Goal: Obtain resource: Obtain resource

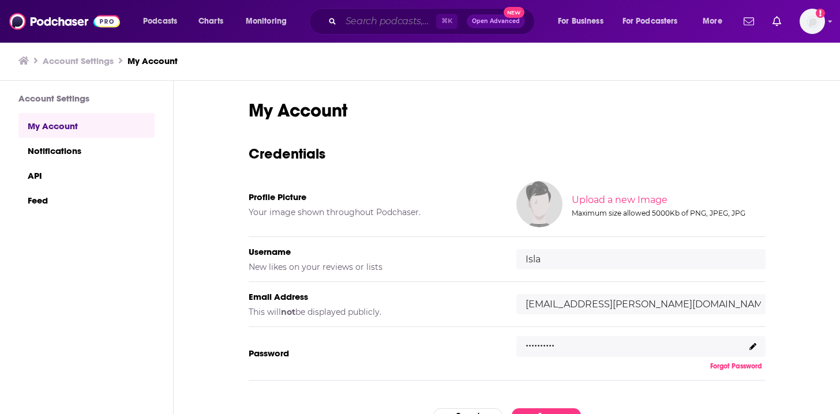
click at [349, 24] on input "Search podcasts, credits, & more..." at bounding box center [388, 21] width 95 height 18
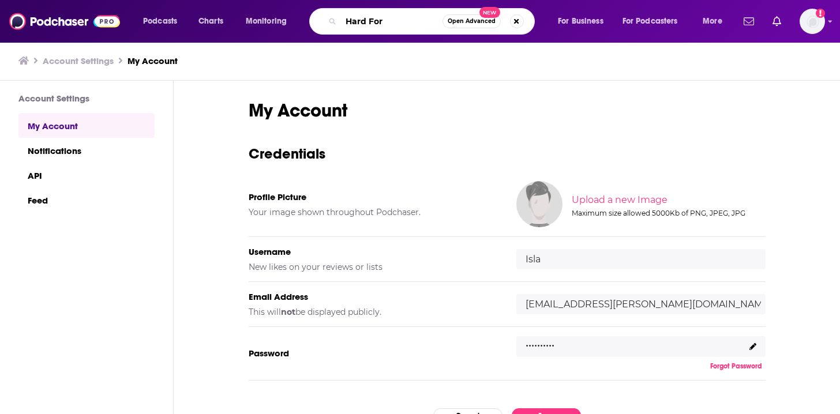
type input "Hard Fork"
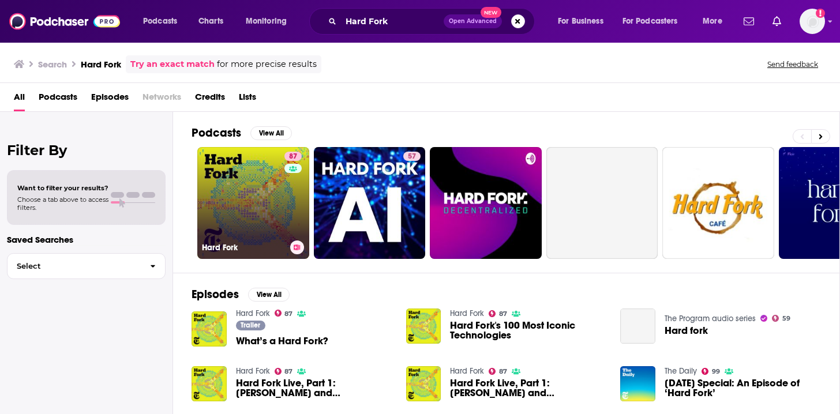
click at [269, 216] on link "87 Hard Fork" at bounding box center [253, 203] width 112 height 112
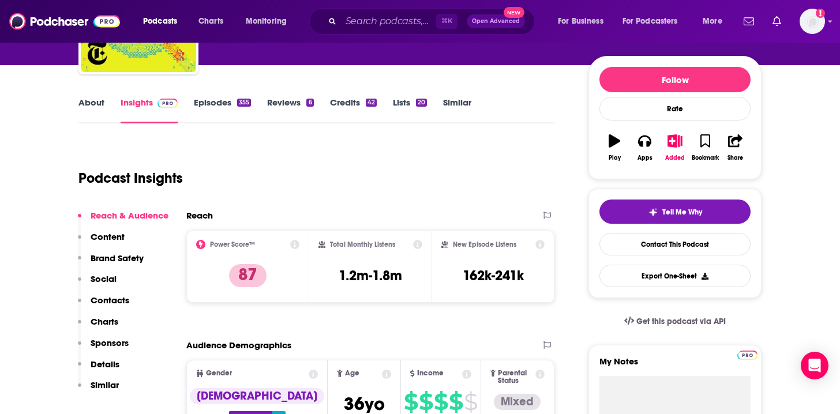
scroll to position [123, 0]
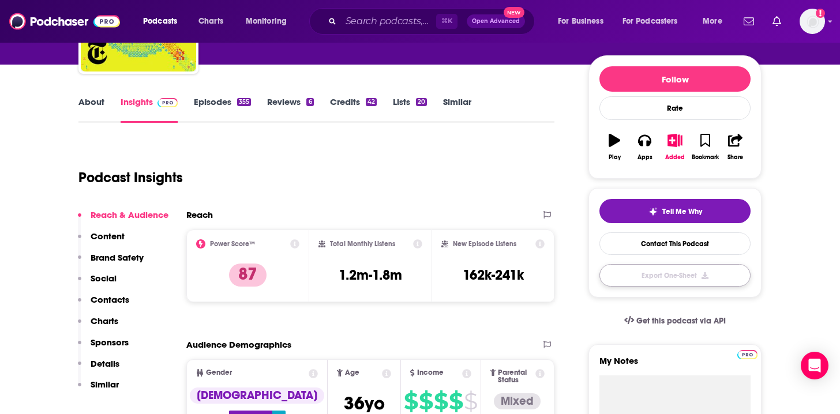
click at [656, 279] on button "Export One-Sheet" at bounding box center [674, 275] width 151 height 22
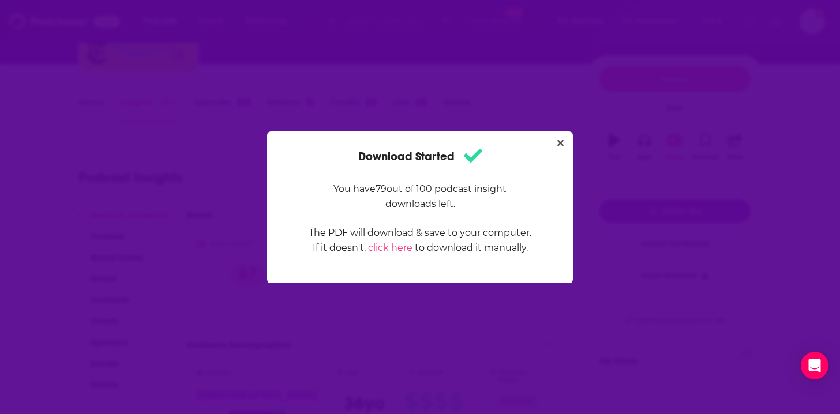
scroll to position [0, 0]
click at [559, 145] on icon "Close" at bounding box center [560, 142] width 6 height 9
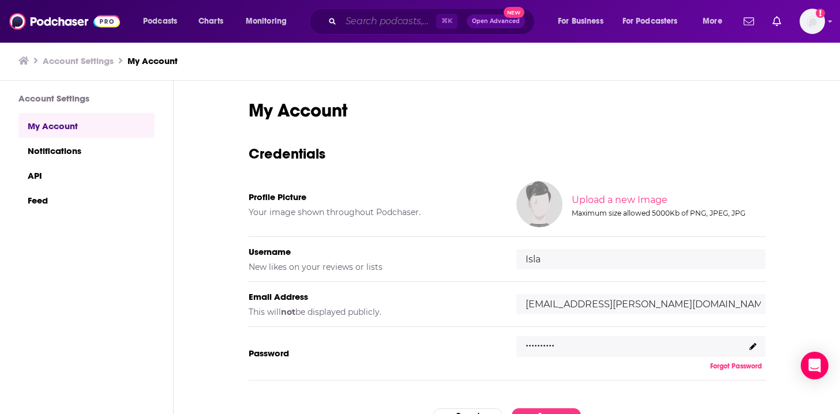
click at [392, 28] on input "Search podcasts, credits, & more..." at bounding box center [388, 21] width 95 height 18
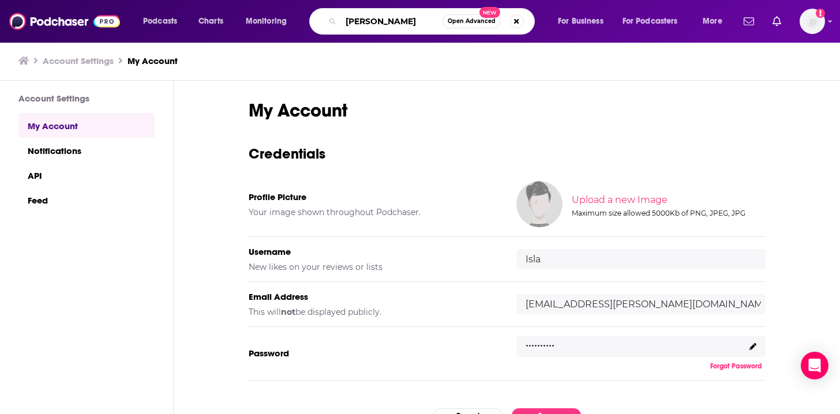
type input "[PERSON_NAME]"
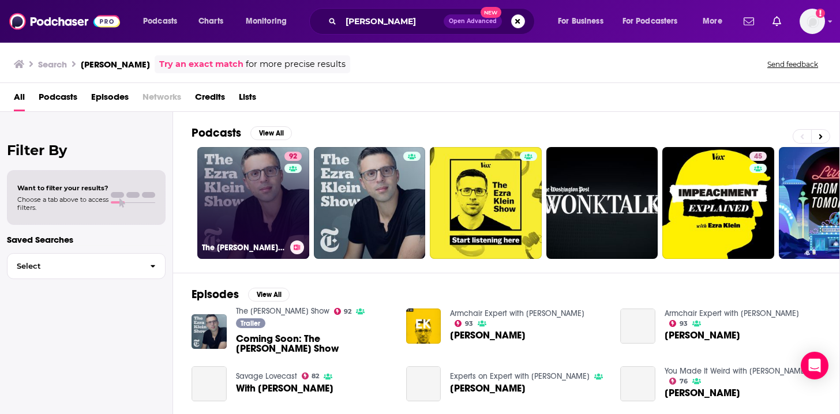
click at [237, 199] on link "92 The Ezra Klein Show" at bounding box center [253, 203] width 112 height 112
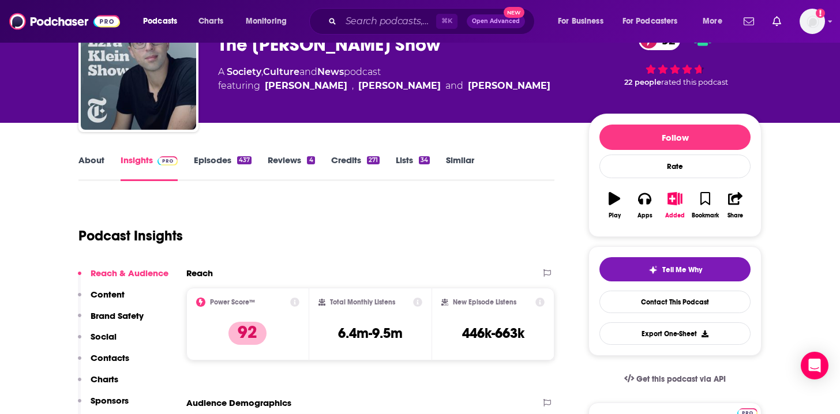
scroll to position [55, 0]
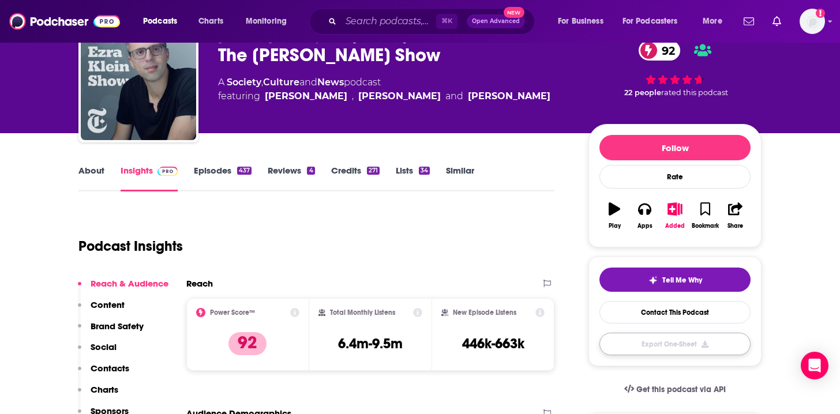
click at [674, 346] on button "Export One-Sheet" at bounding box center [674, 344] width 151 height 22
click at [333, 114] on div "Download Started You have 78 out of 100 podcast insight downloads left. The PDF…" at bounding box center [420, 207] width 840 height 414
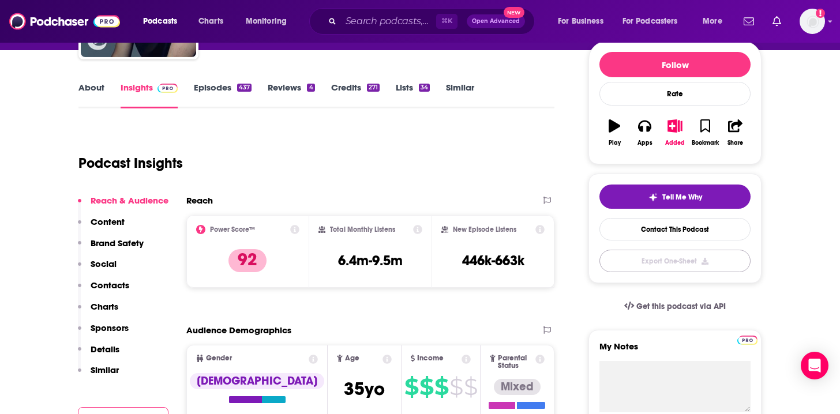
scroll to position [134, 0]
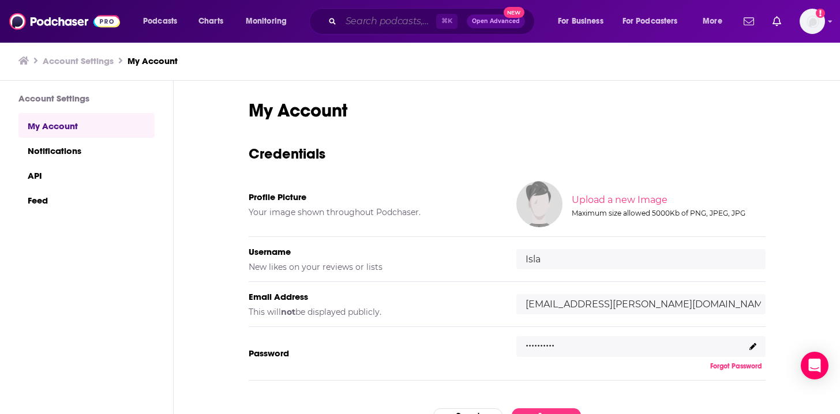
click at [363, 15] on input "Search podcasts, credits, & more..." at bounding box center [388, 21] width 95 height 18
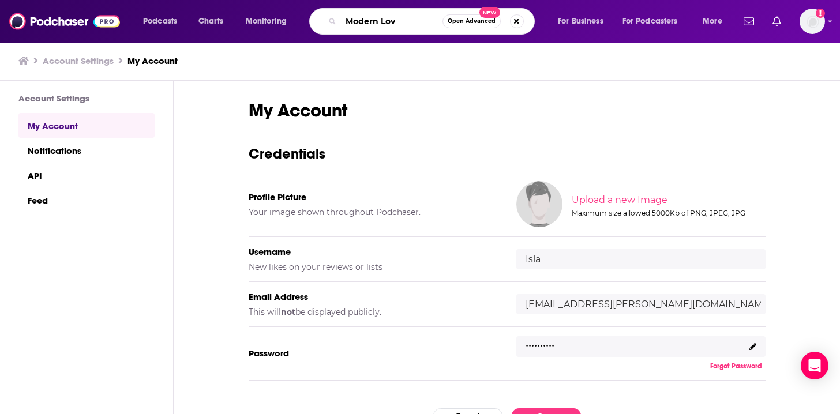
type input "Modern Love"
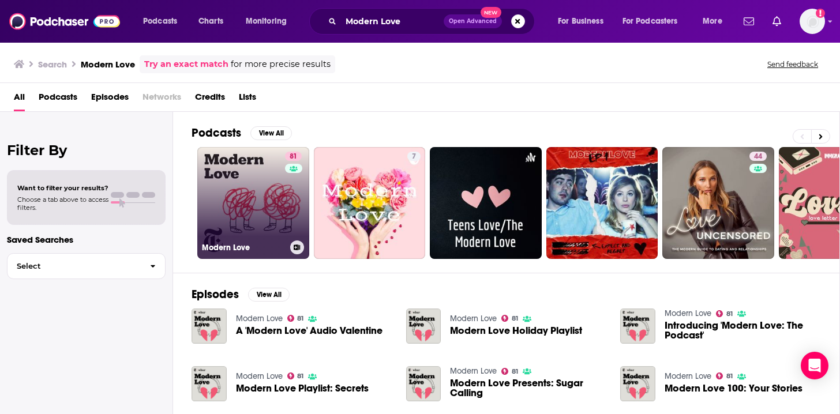
click at [241, 201] on link "81 Modern Love" at bounding box center [253, 203] width 112 height 112
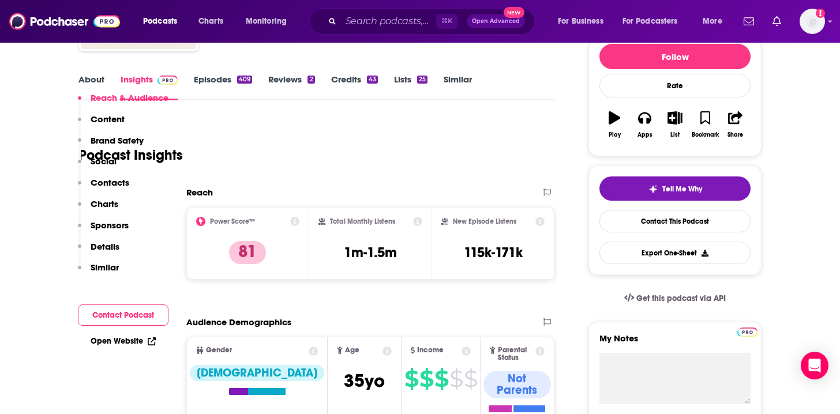
scroll to position [106, 0]
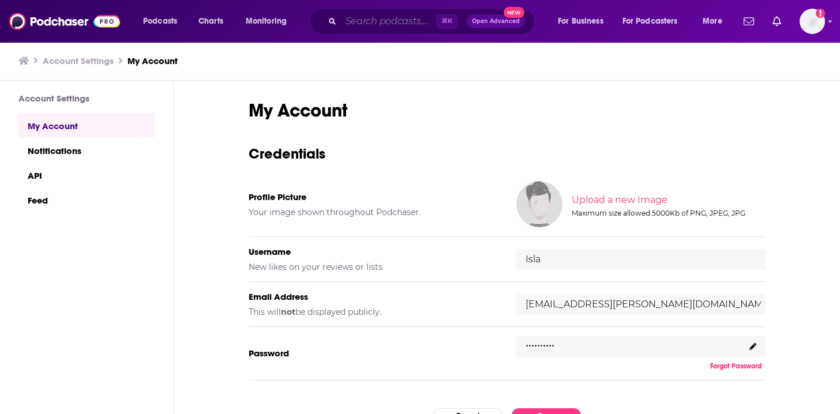
click at [374, 13] on input "Search podcasts, credits, & more..." at bounding box center [388, 21] width 95 height 18
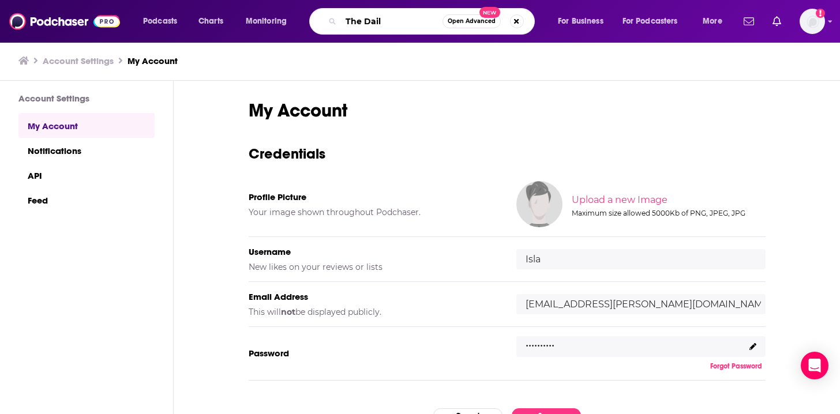
type input "The Daily"
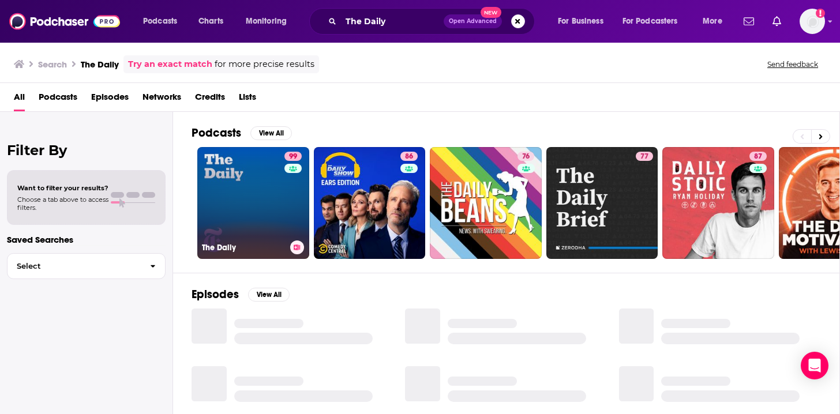
click at [256, 189] on link "99 The Daily" at bounding box center [253, 203] width 112 height 112
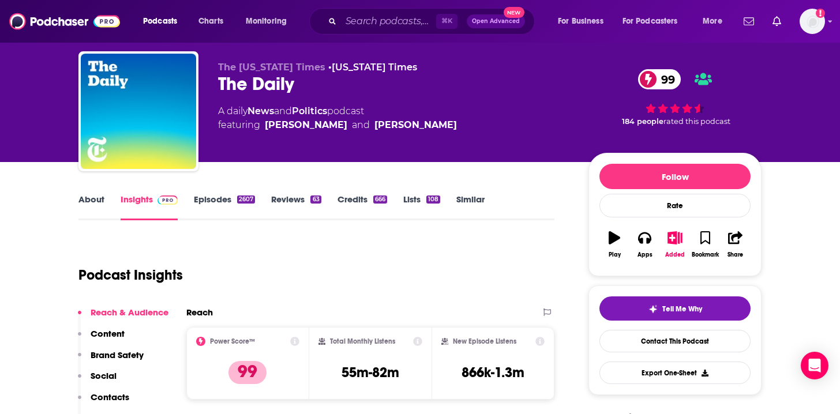
scroll to position [27, 0]
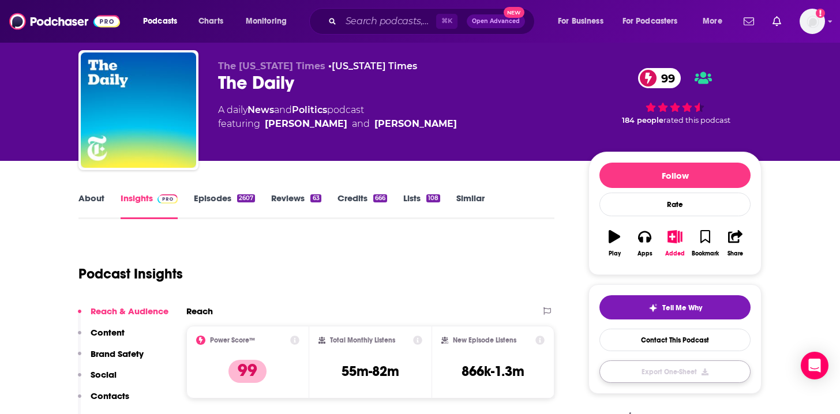
click at [658, 380] on button "Export One-Sheet" at bounding box center [674, 372] width 151 height 22
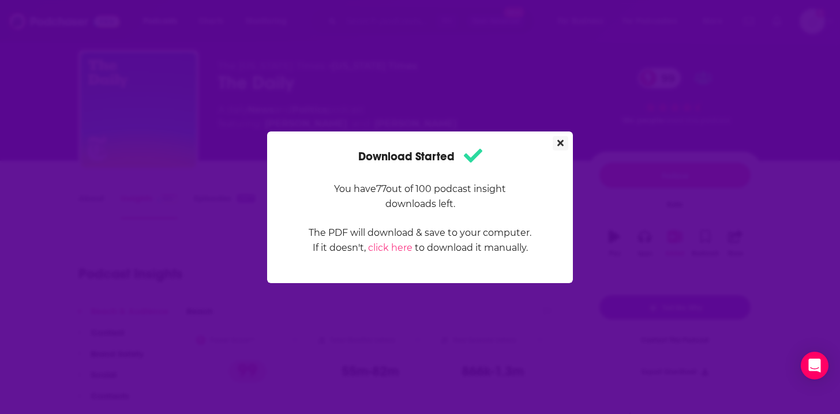
click at [562, 146] on icon "Close" at bounding box center [560, 142] width 6 height 9
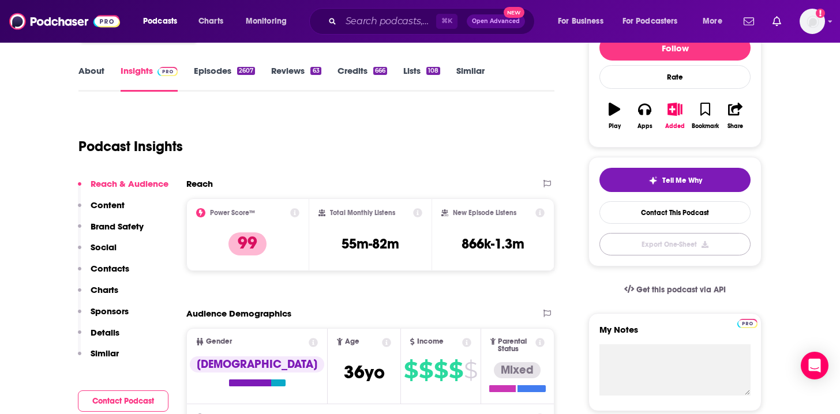
scroll to position [167, 0]
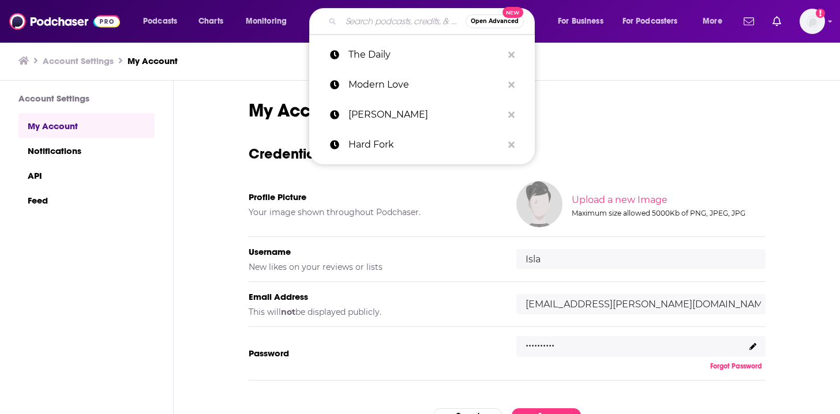
click at [365, 26] on input "Search podcasts, credits, & more..." at bounding box center [403, 21] width 125 height 18
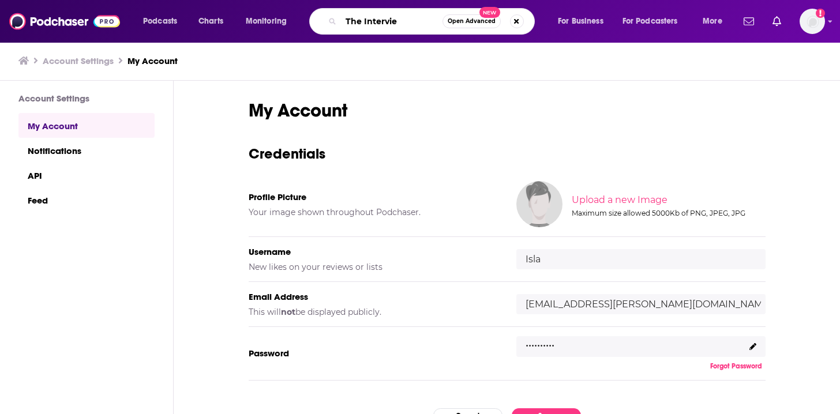
type input "The Interview"
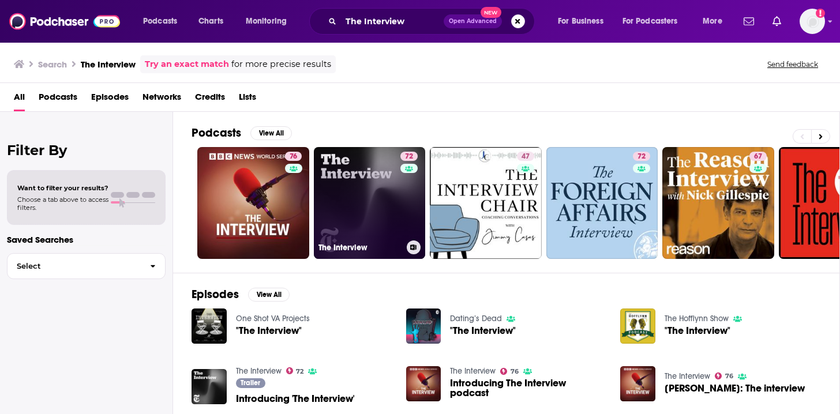
click at [389, 195] on link "72 The Interview" at bounding box center [370, 203] width 112 height 112
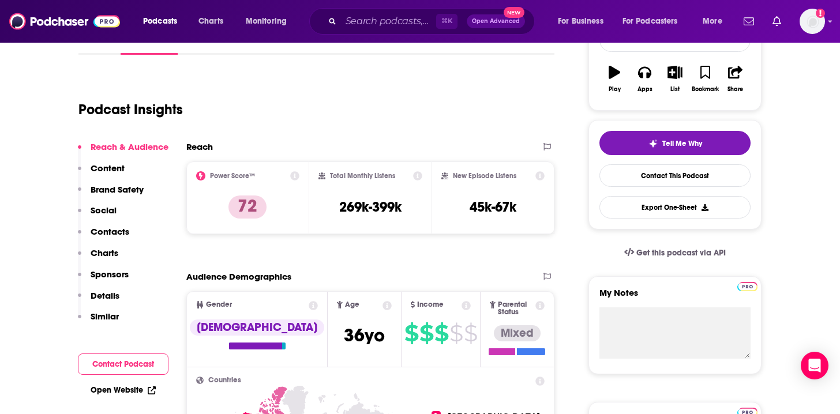
scroll to position [202, 0]
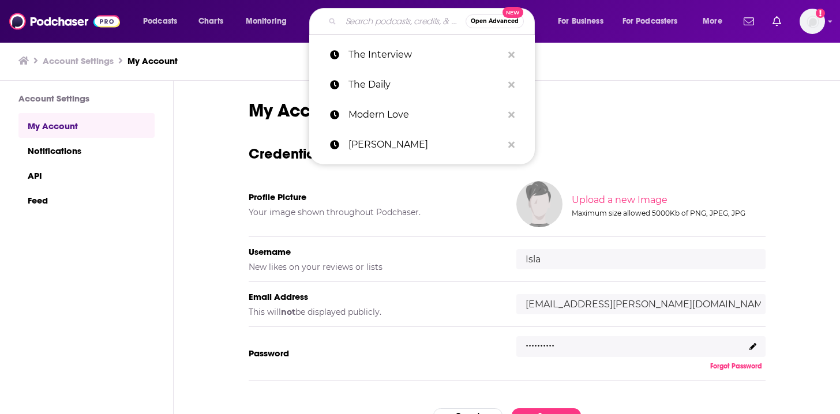
click at [367, 19] on input "Search podcasts, credits, & more..." at bounding box center [403, 21] width 125 height 18
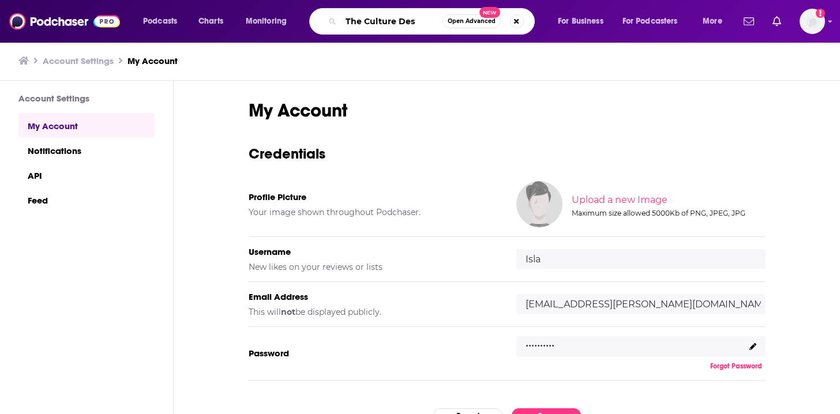
type input "The Culture Desk"
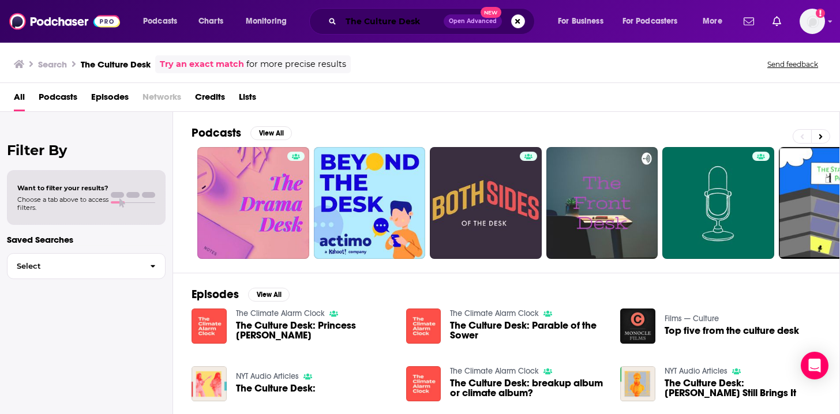
click at [361, 19] on input "The Culture Desk" at bounding box center [392, 21] width 103 height 18
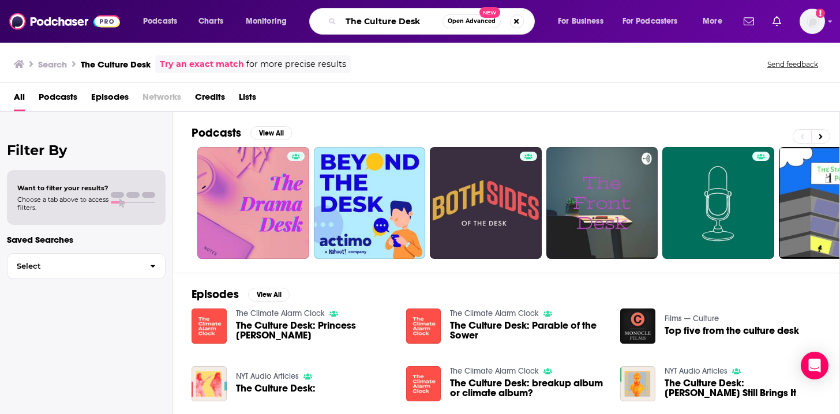
click at [361, 19] on input "The Culture Desk" at bounding box center [392, 21] width 102 height 18
click at [361, 16] on input "The Culture Desk" at bounding box center [392, 21] width 102 height 18
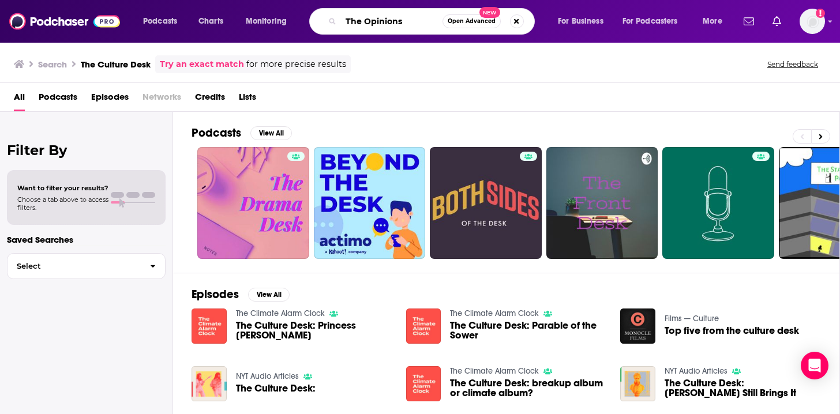
type input "The Opinions"
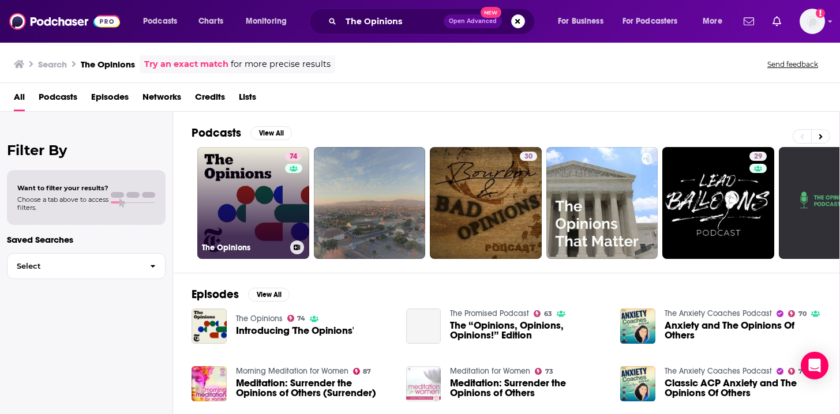
click at [263, 204] on link "74 The Opinions" at bounding box center [253, 203] width 112 height 112
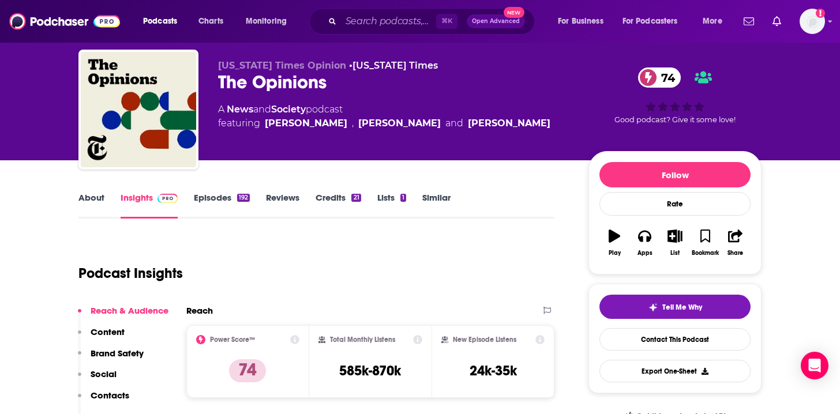
scroll to position [24, 0]
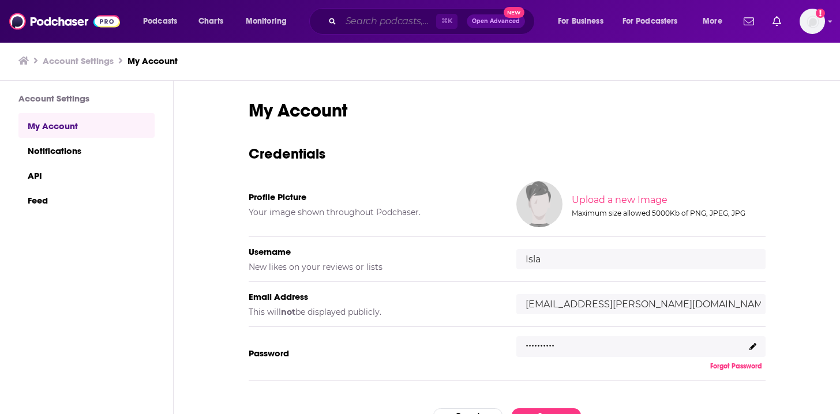
click at [367, 21] on input "Search podcasts, credits, & more..." at bounding box center [388, 21] width 95 height 18
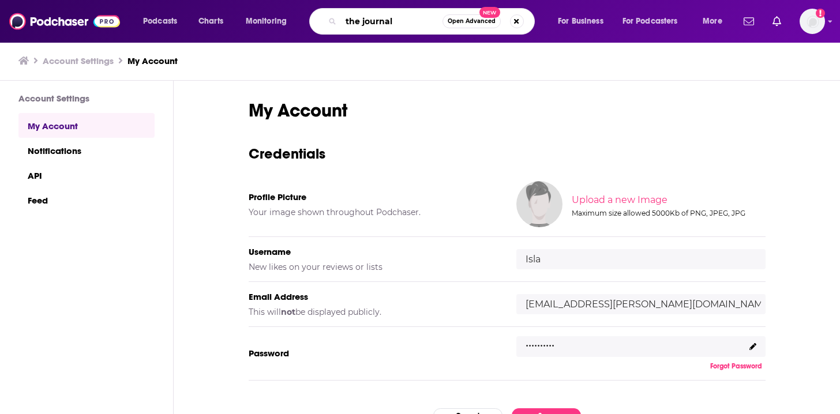
type input "the journal"
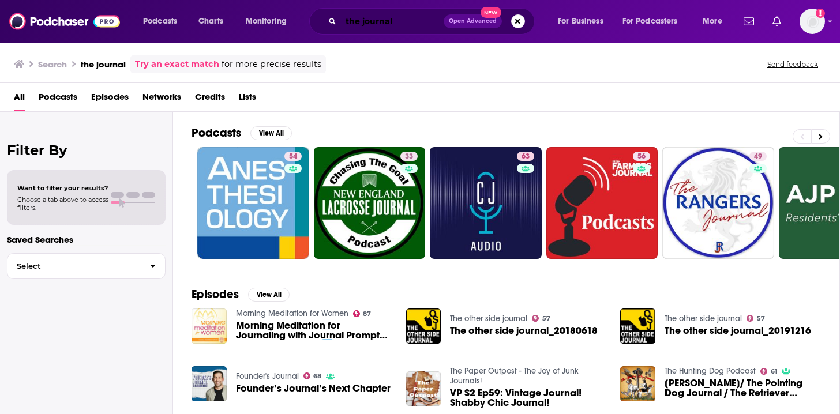
click at [378, 22] on input "the journal" at bounding box center [392, 21] width 103 height 18
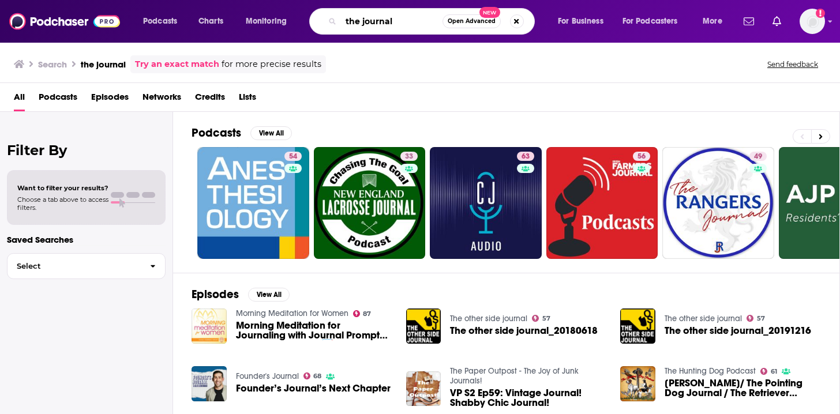
click at [378, 22] on input "the journal" at bounding box center [392, 21] width 102 height 18
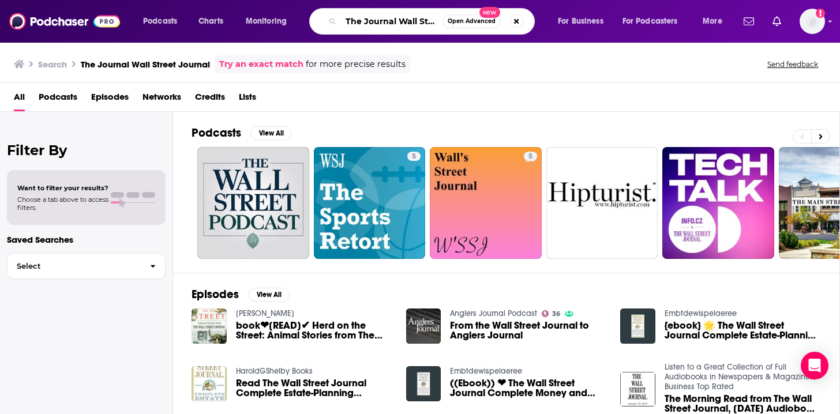
click at [359, 25] on input "The Journal Wall Street Journal" at bounding box center [392, 21] width 102 height 18
type input "Tech News Briefing"
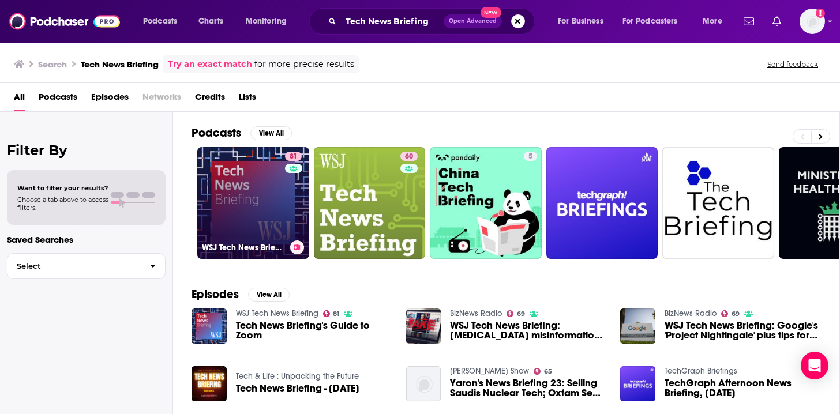
click at [252, 187] on link "81 WSJ Tech News Briefing" at bounding box center [253, 203] width 112 height 112
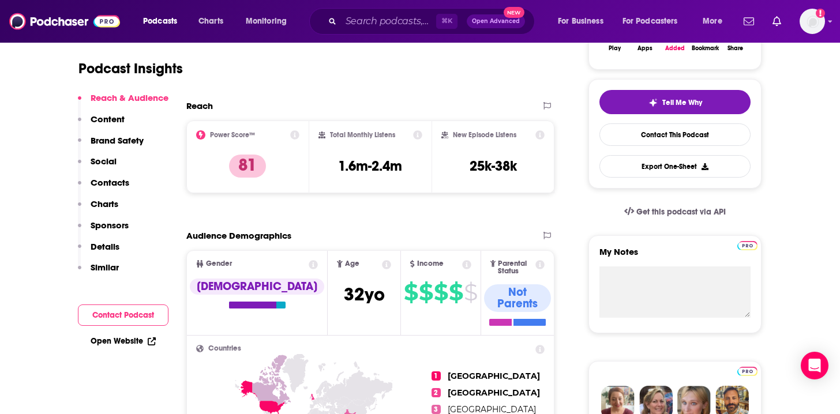
scroll to position [234, 0]
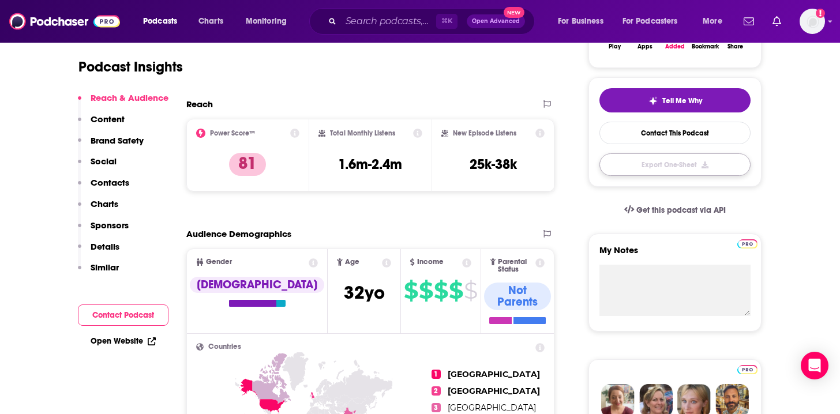
click at [655, 166] on button "Export One-Sheet" at bounding box center [674, 164] width 151 height 22
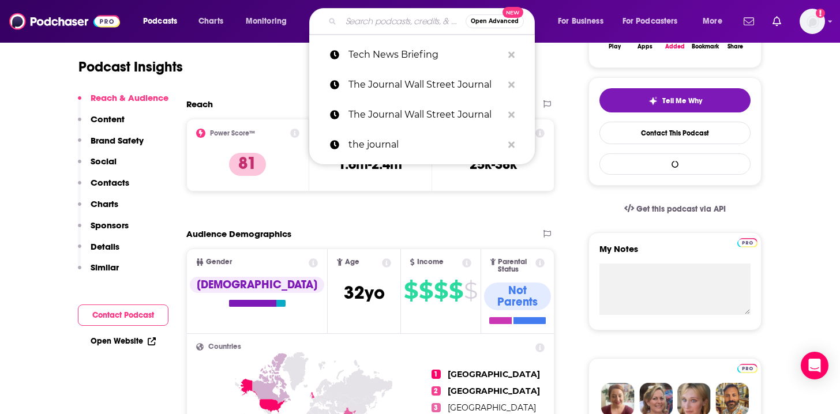
click at [365, 19] on input "Search podcasts, credits, & more..." at bounding box center [403, 21] width 125 height 18
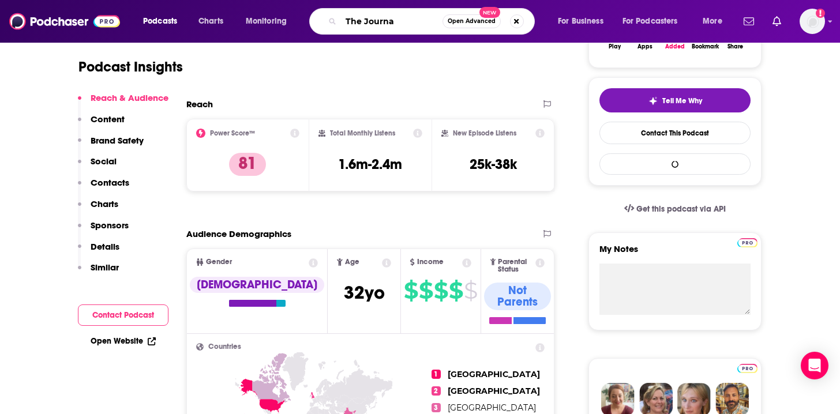
type input "The Journal"
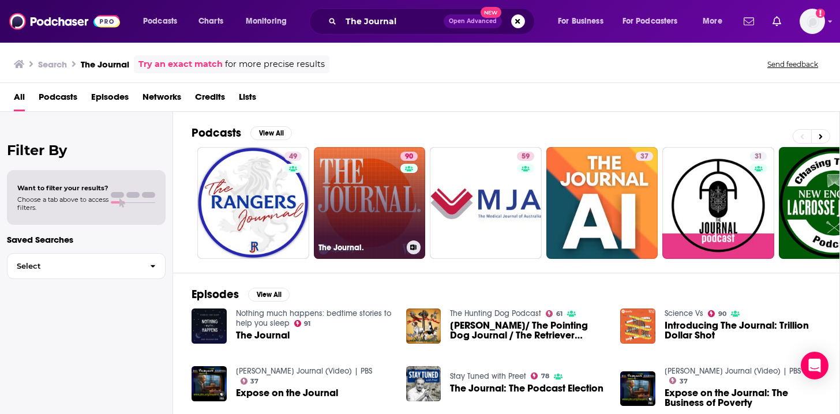
click at [358, 188] on link "90 The Journal." at bounding box center [370, 203] width 112 height 112
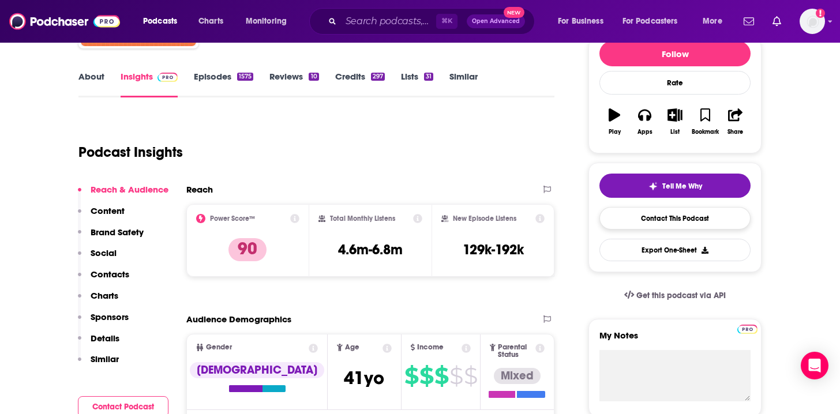
scroll to position [150, 0]
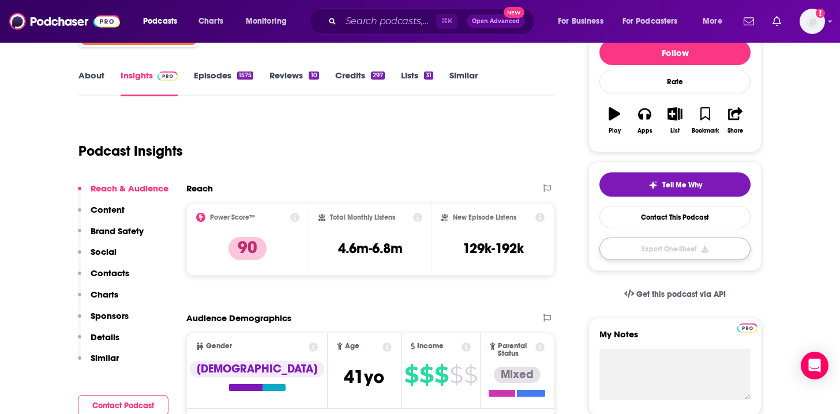
click at [678, 247] on button "Export One-Sheet" at bounding box center [674, 249] width 151 height 22
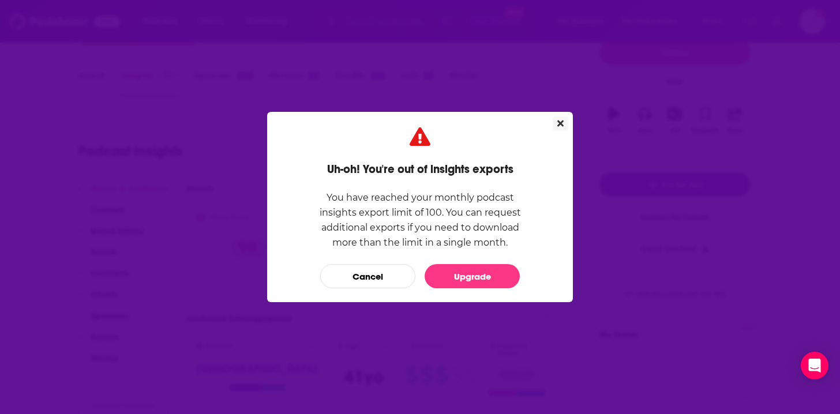
scroll to position [0, 0]
click at [560, 123] on icon "Close" at bounding box center [560, 124] width 6 height 6
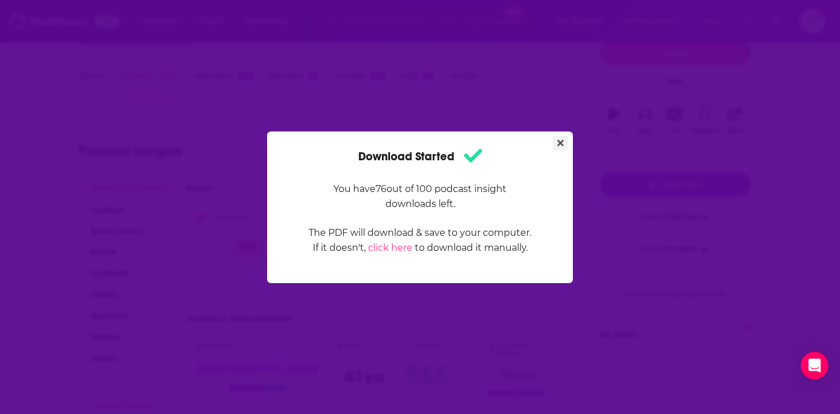
click at [560, 145] on icon "Close" at bounding box center [560, 142] width 6 height 9
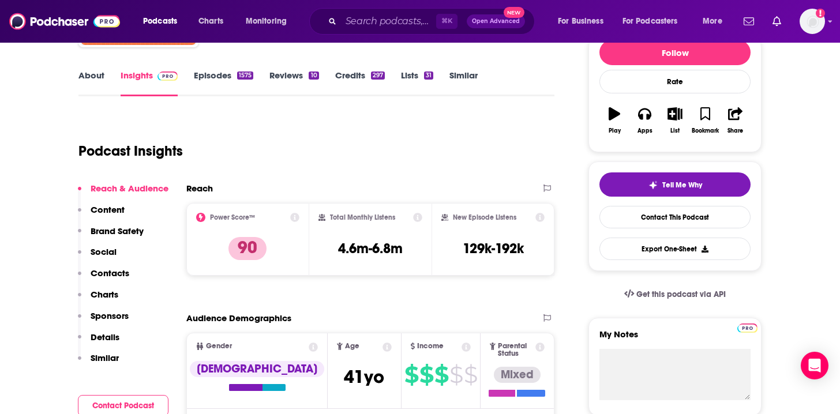
scroll to position [150, 0]
click at [652, 251] on button "Export One-Sheet" at bounding box center [674, 249] width 151 height 22
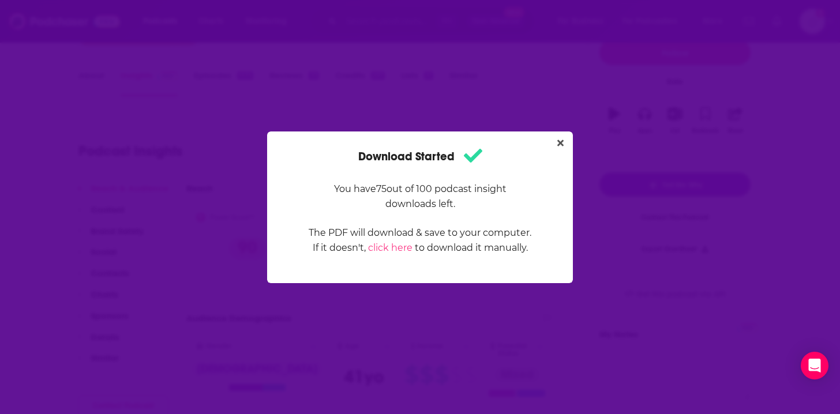
click at [543, 132] on div "Download Started You have 75 out of 100 podcast insight downloads left. The PDF…" at bounding box center [420, 208] width 306 height 152
click at [561, 141] on icon "Close" at bounding box center [560, 143] width 6 height 6
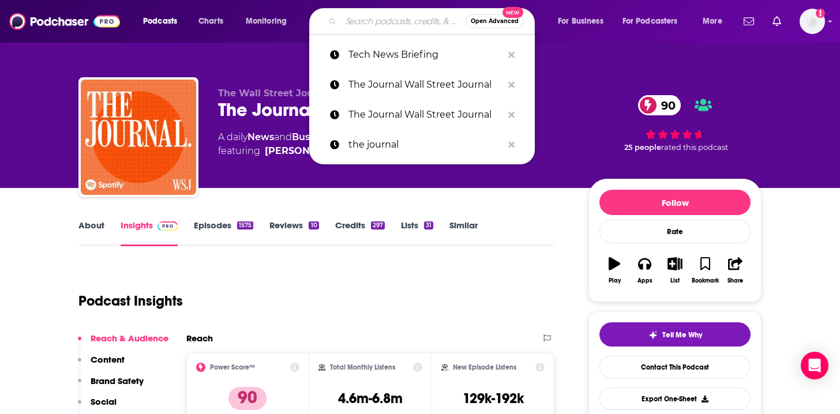
click at [404, 20] on input "Search podcasts, credits, & more..." at bounding box center [403, 21] width 125 height 18
click at [391, 60] on p "Tech News Briefing" at bounding box center [425, 55] width 154 height 30
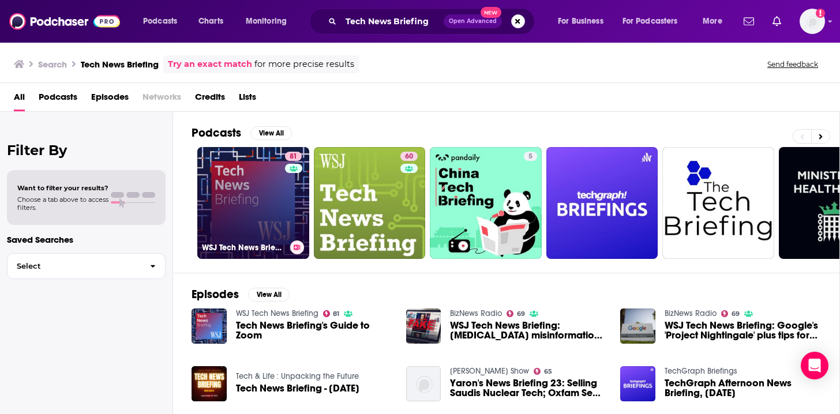
click at [235, 227] on link "81 WSJ Tech News Briefing" at bounding box center [253, 203] width 112 height 112
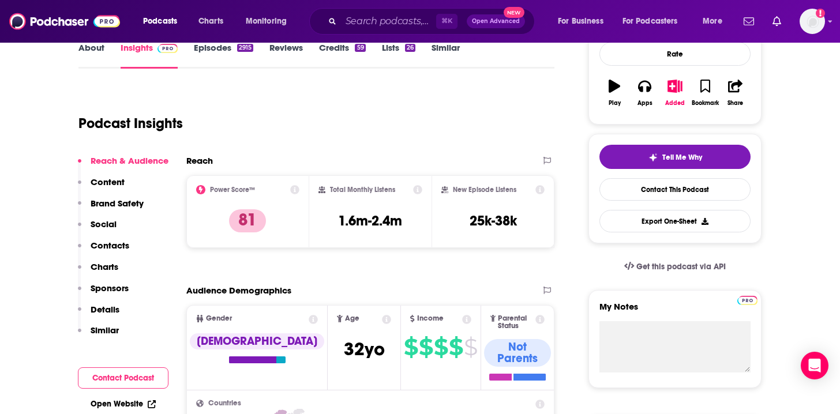
scroll to position [179, 0]
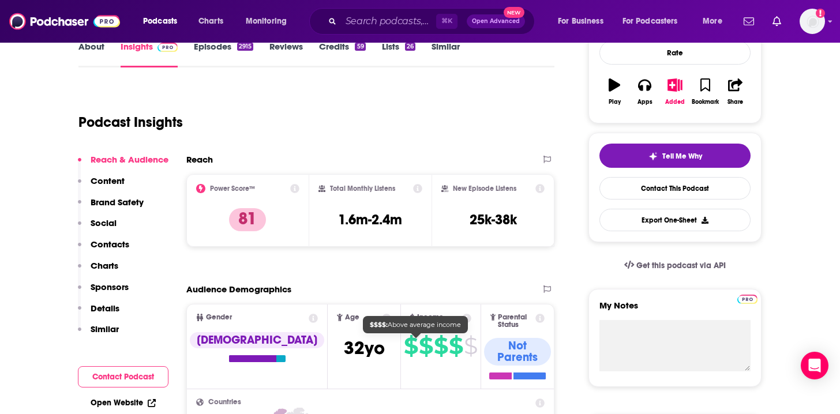
click at [419, 346] on span "$" at bounding box center [426, 346] width 14 height 18
